Goal: Find specific page/section: Find specific page/section

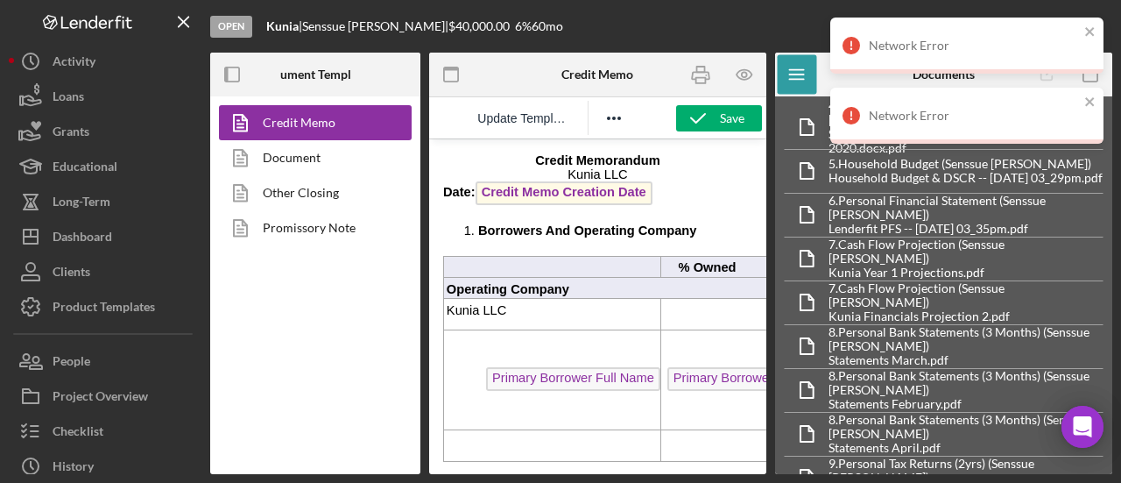
scroll to position [788, 0]
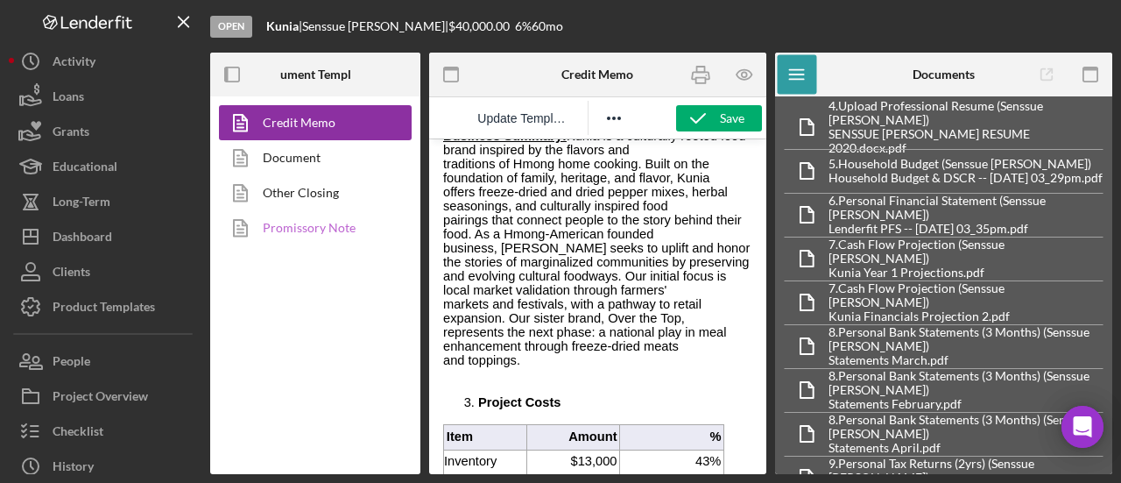
click at [305, 237] on link "Promissory Note" at bounding box center [311, 227] width 184 height 35
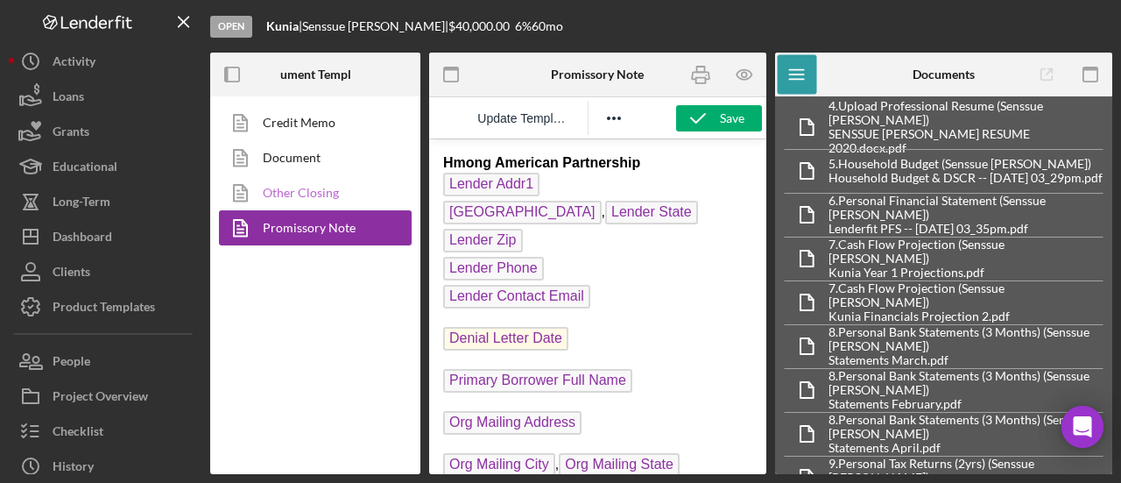
click at [314, 198] on link "Other Closing" at bounding box center [311, 192] width 184 height 35
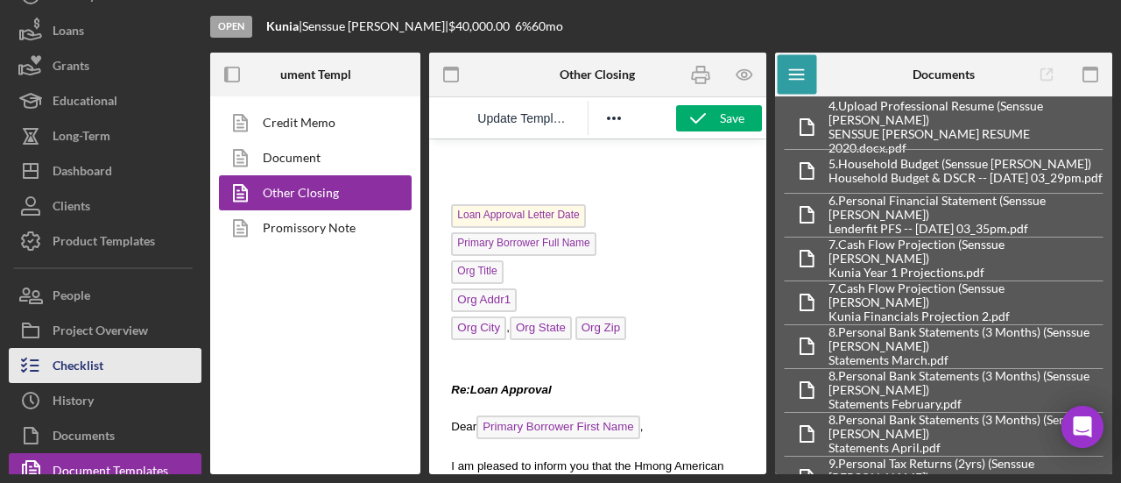
scroll to position [114, 0]
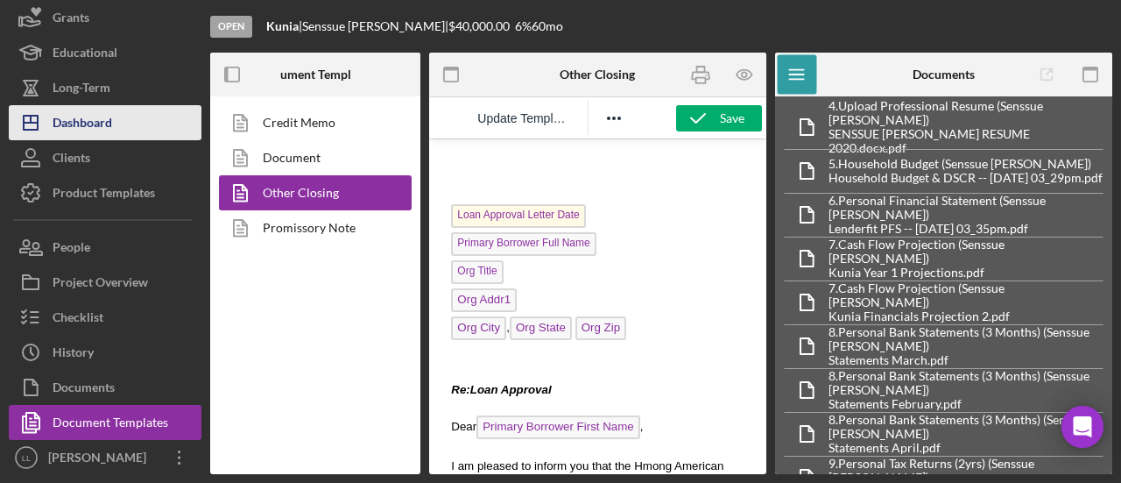
click at [98, 116] on div "Dashboard" at bounding box center [83, 124] width 60 height 39
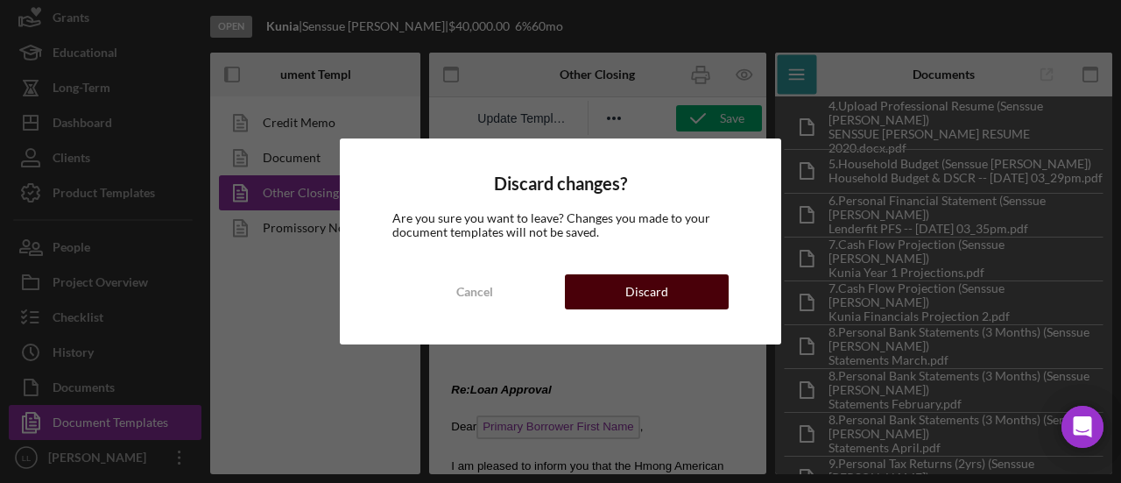
click at [631, 286] on div "Discard" at bounding box center [646, 291] width 43 height 35
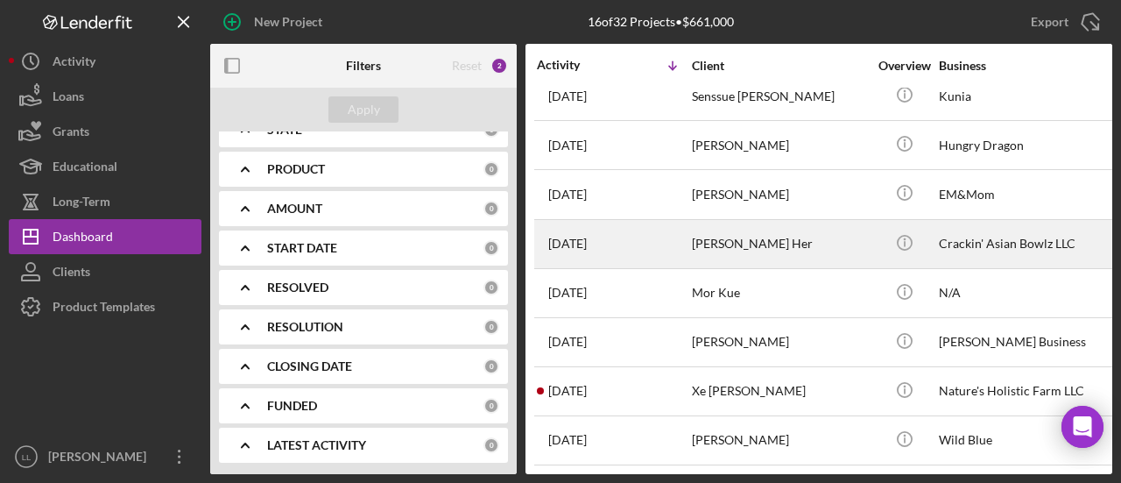
scroll to position [412, 0]
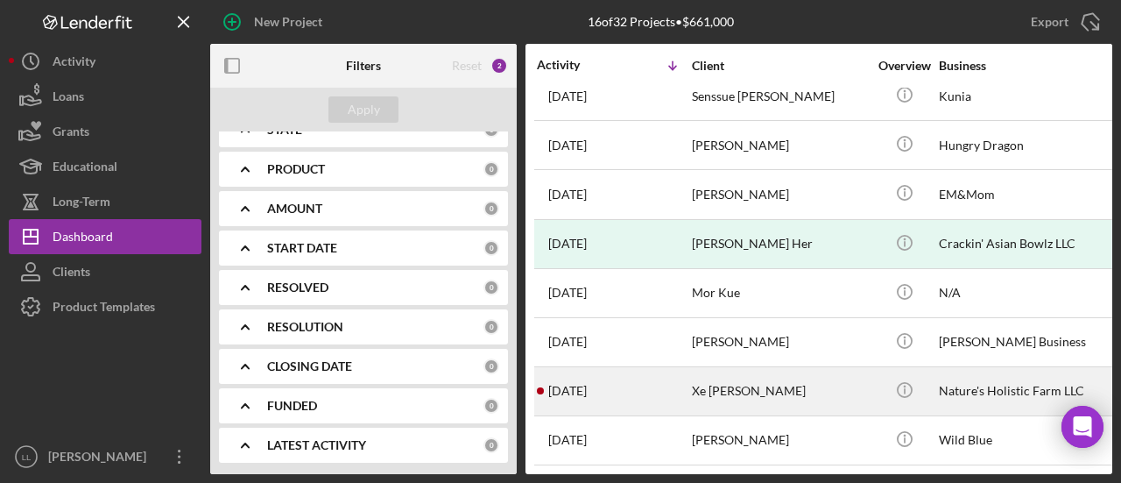
click at [665, 384] on div "6 months ago Xe Moua" at bounding box center [613, 391] width 153 height 46
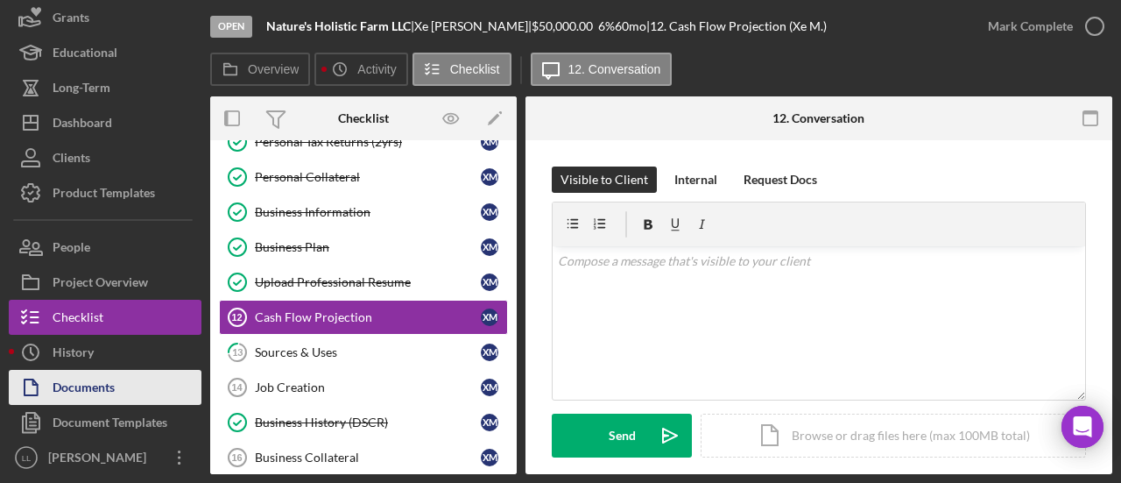
scroll to position [273, 0]
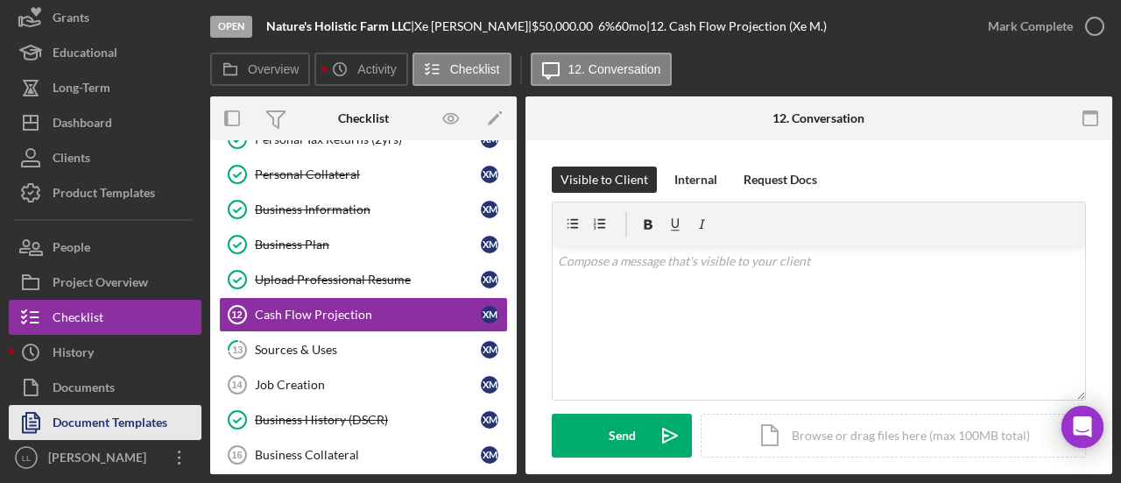
click at [112, 416] on div "Document Templates" at bounding box center [110, 424] width 115 height 39
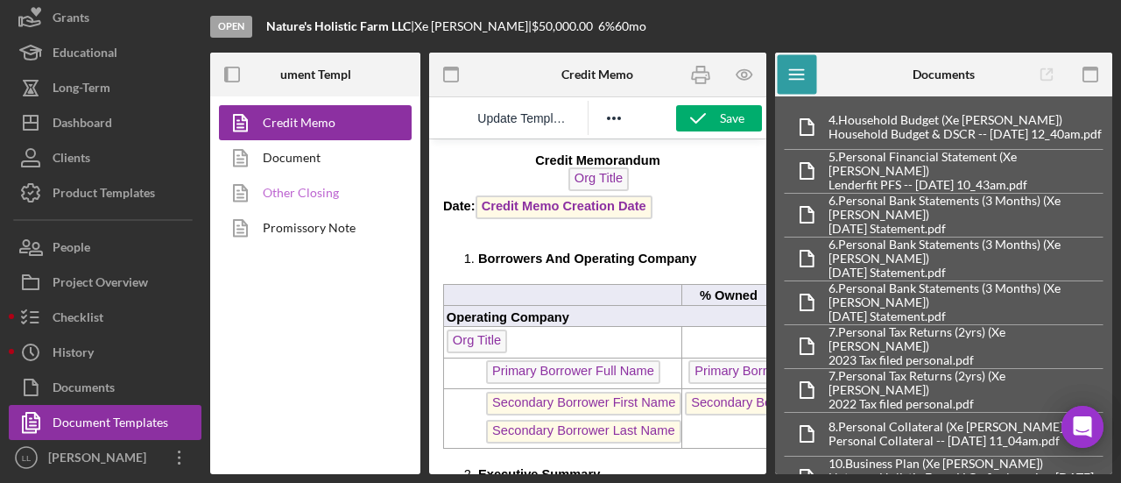
click at [329, 188] on link "Other Closing" at bounding box center [311, 192] width 184 height 35
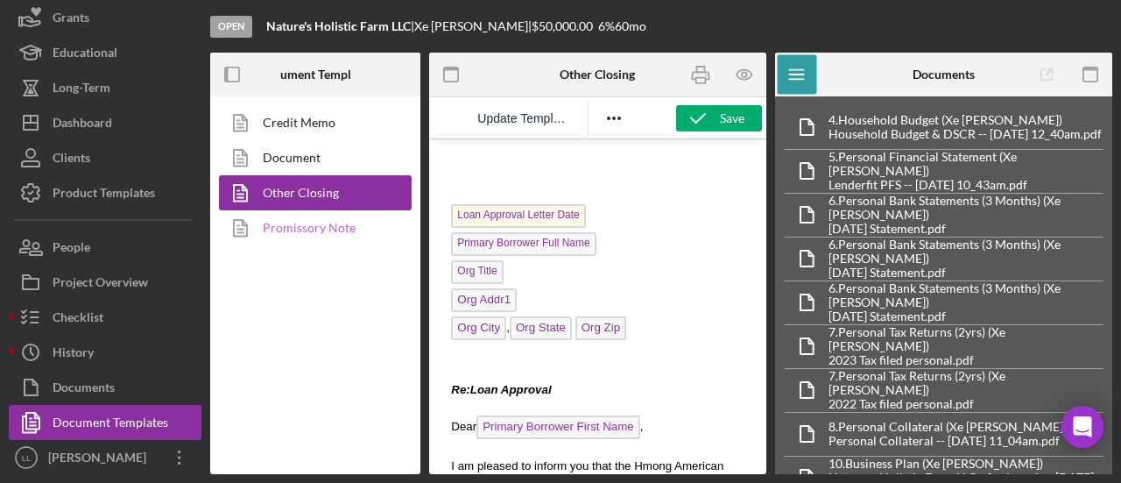
click at [316, 222] on link "Promissory Note" at bounding box center [311, 227] width 184 height 35
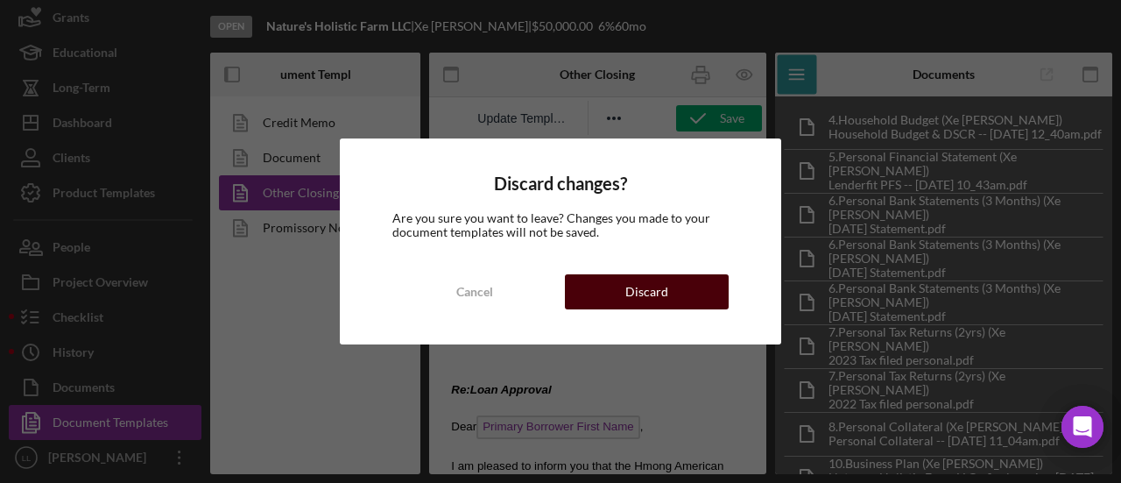
click at [590, 292] on button "Discard" at bounding box center [647, 291] width 164 height 35
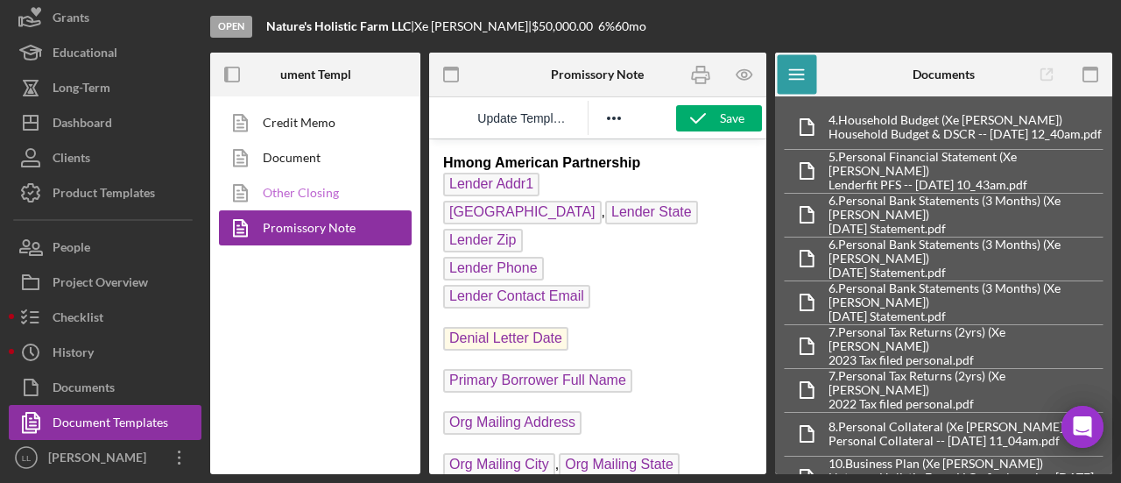
click at [328, 185] on link "Other Closing" at bounding box center [311, 192] width 184 height 35
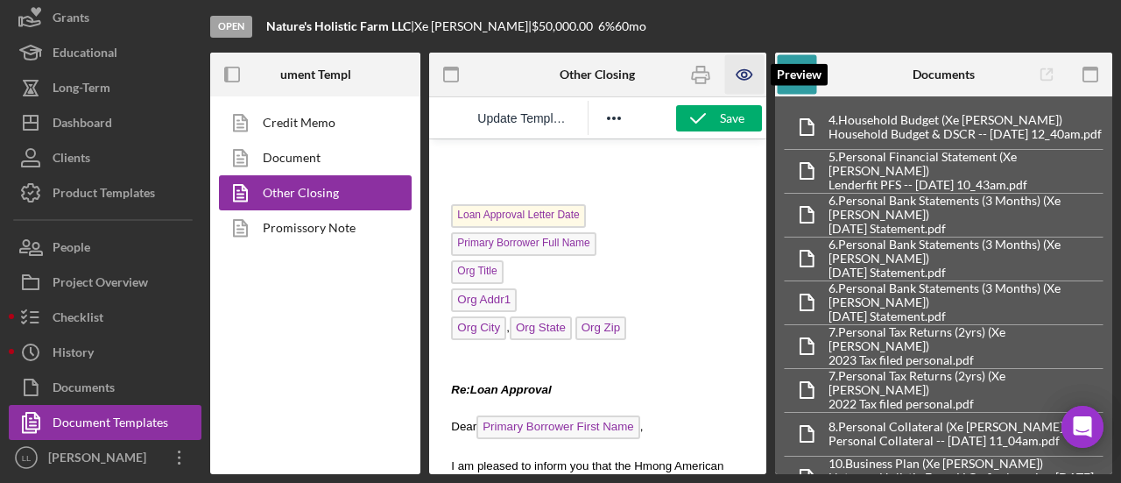
click at [738, 81] on icon "button" at bounding box center [743, 74] width 39 height 39
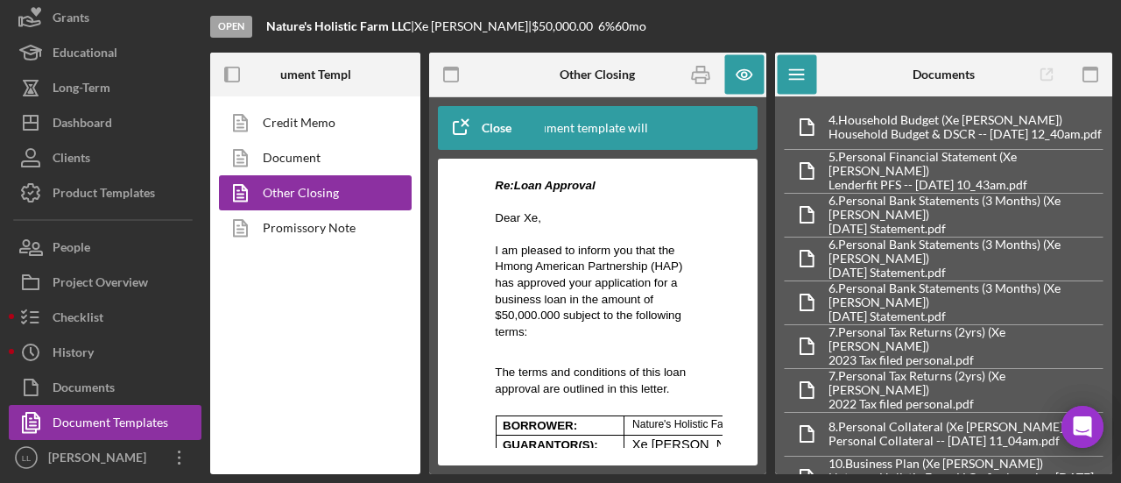
scroll to position [613, 0]
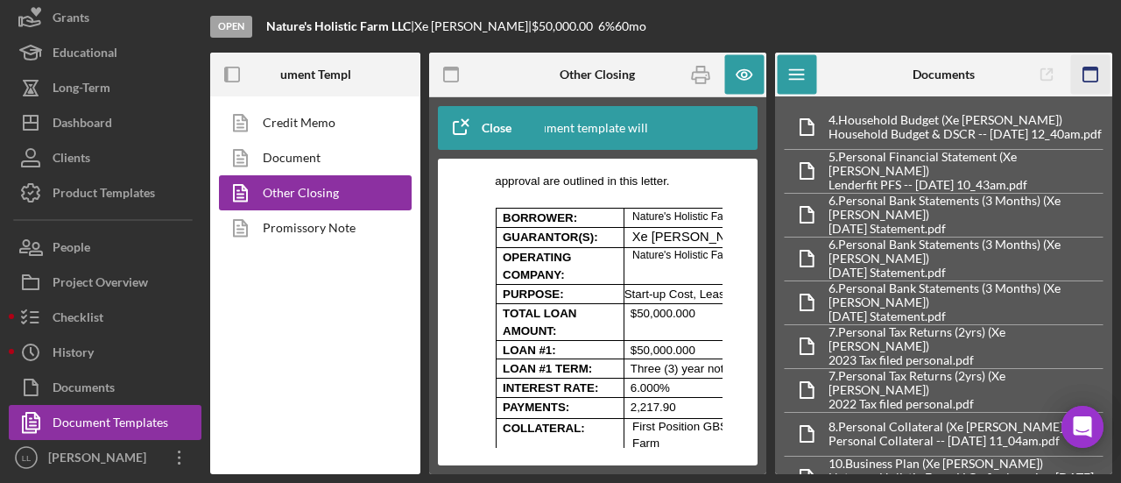
click at [1084, 74] on icon "button" at bounding box center [1089, 74] width 39 height 39
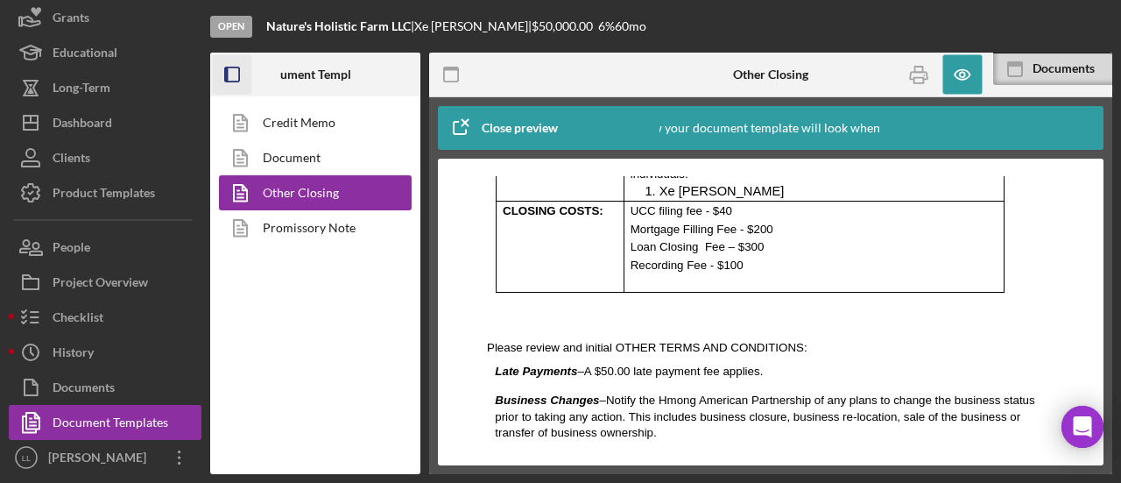
click at [229, 69] on icon "button" at bounding box center [232, 74] width 39 height 39
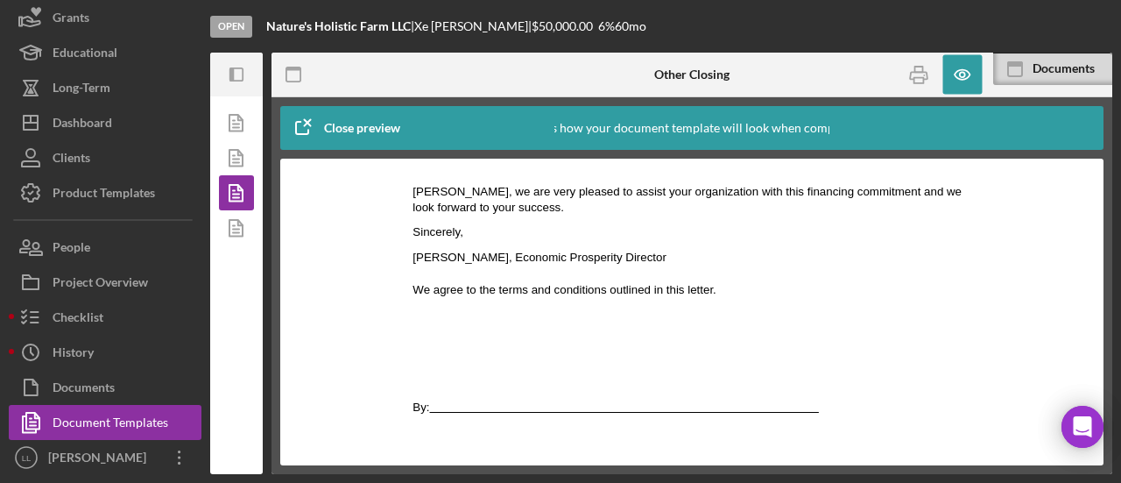
scroll to position [1452, 0]
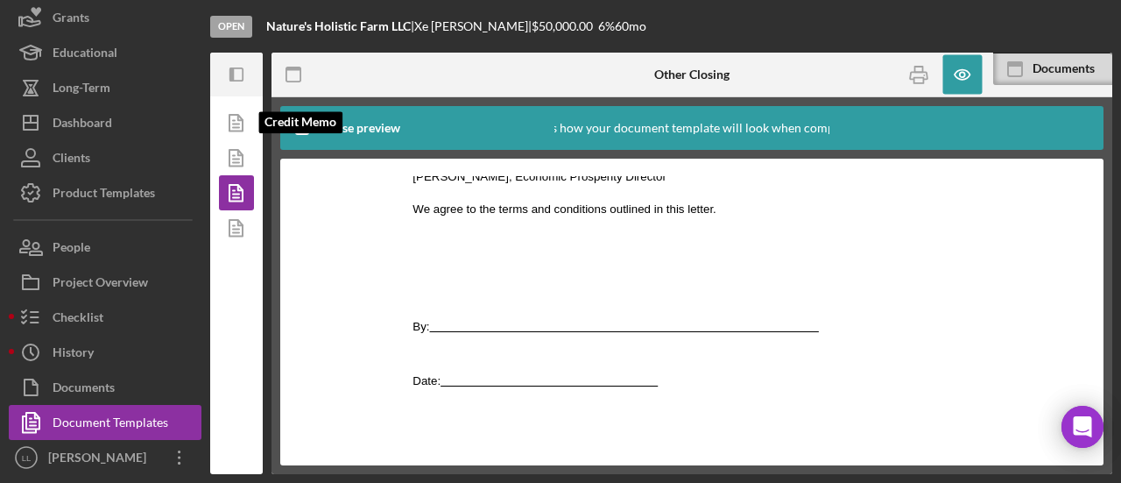
click at [234, 126] on icon at bounding box center [237, 123] width 44 height 44
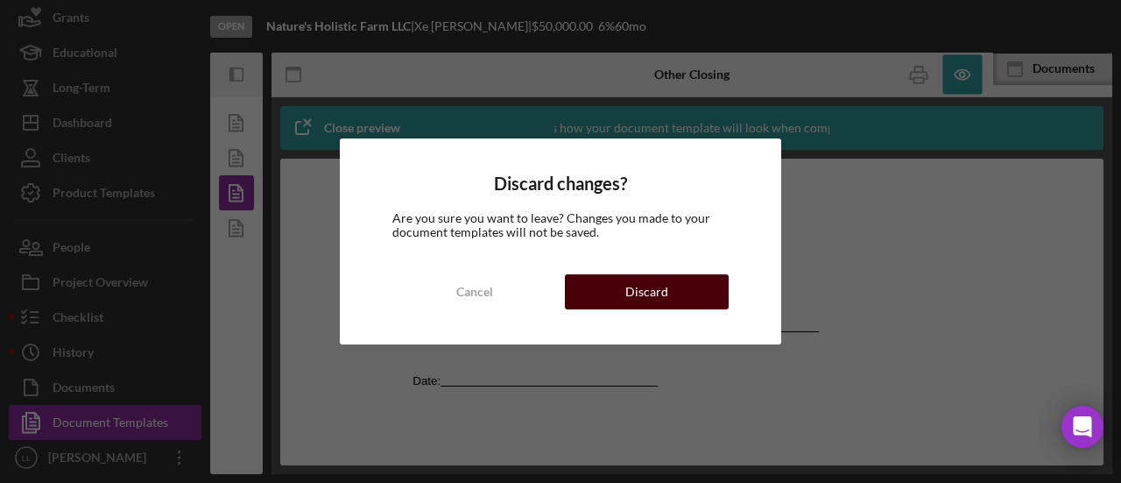
click at [666, 285] on div "Discard" at bounding box center [646, 291] width 43 height 35
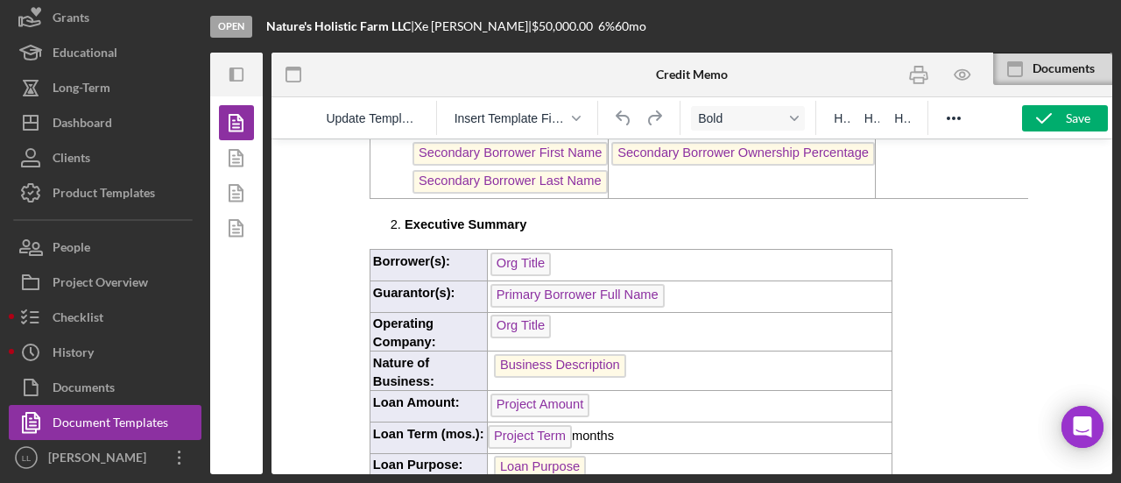
scroll to position [88, 0]
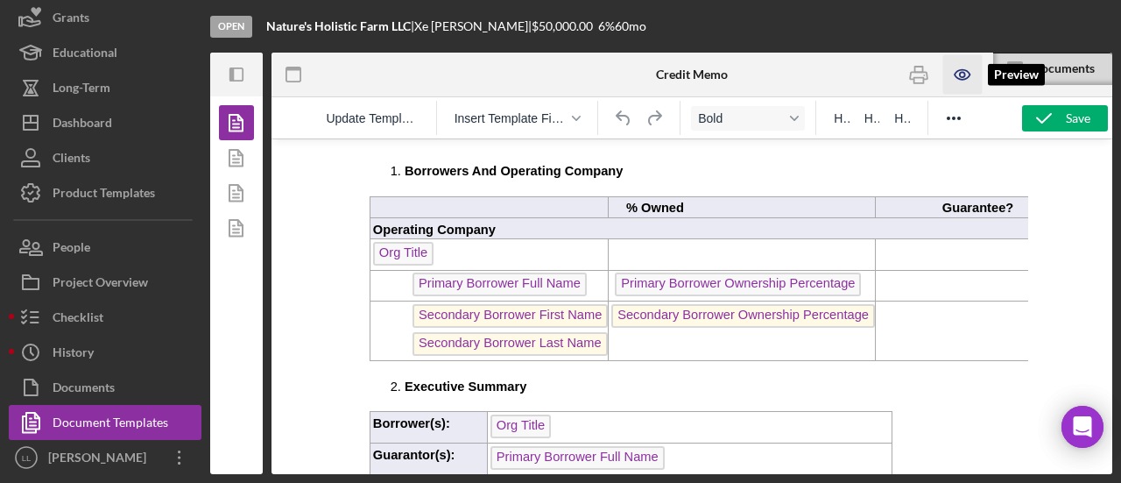
click at [968, 71] on icon "button" at bounding box center [961, 75] width 15 height 10
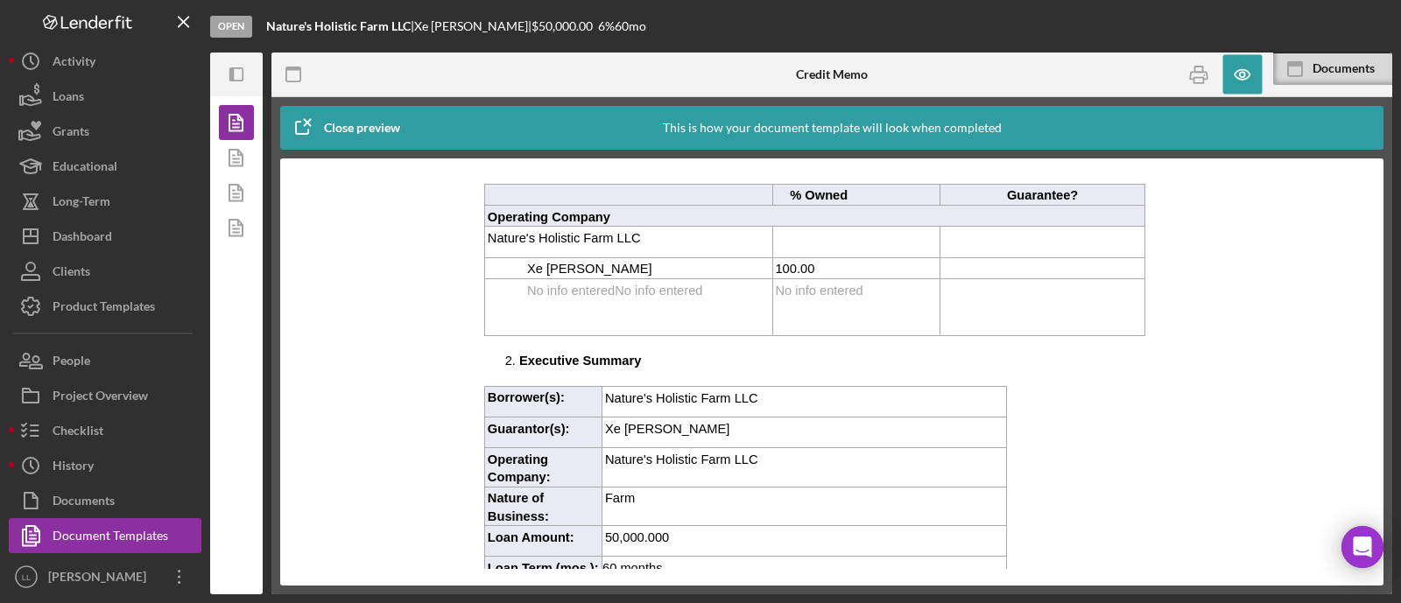
scroll to position [0, 0]
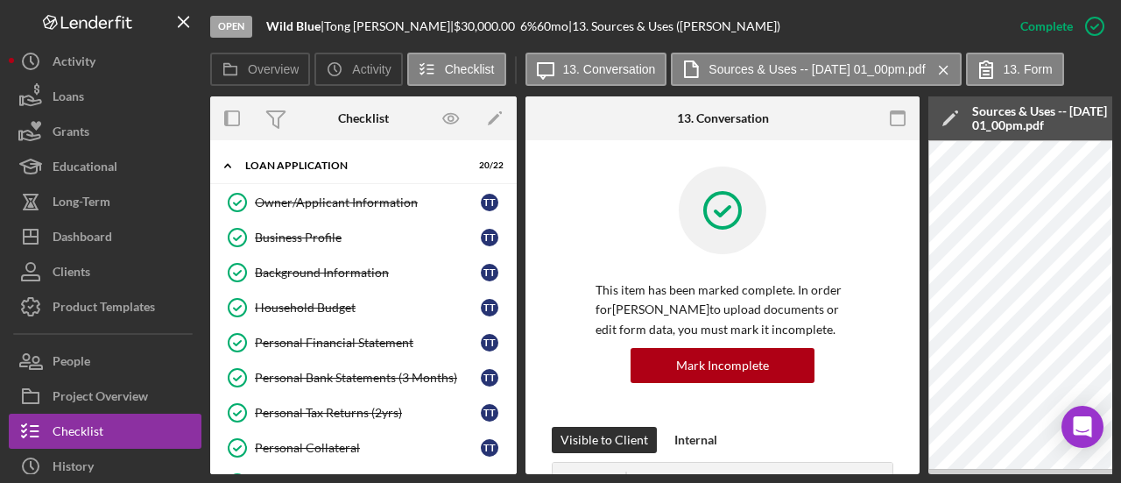
scroll to position [294, 0]
